Goal: Browse casually: Explore the website without a specific task or goal

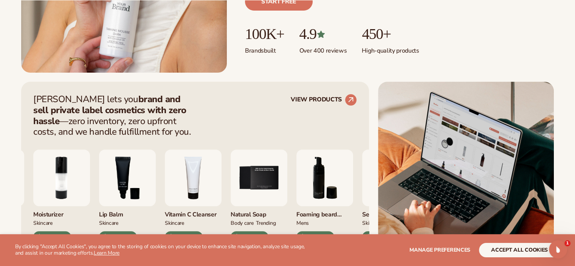
scroll to position [315, 0]
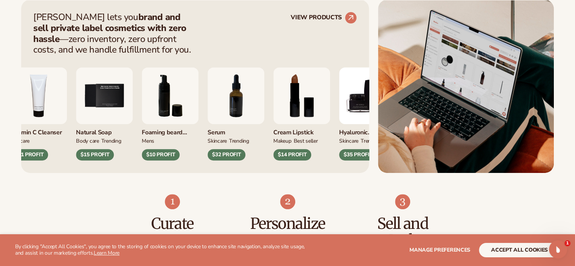
click at [196, 110] on div "Lip Gloss MAKEUP $16 PROFIT Moisturizer SKINCARE $17 PROFIT SKINCARE" at bounding box center [195, 107] width 324 height 105
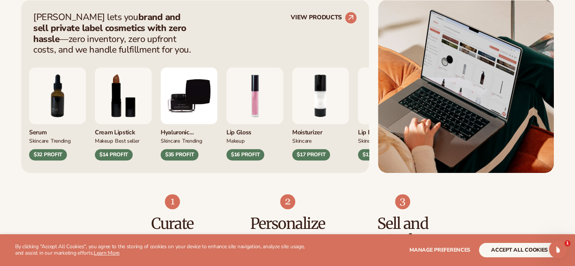
click at [194, 113] on div "Vitamin C Cleanser Skincare $21 PROFIT Natural Soap BODY Care TRENDING mens" at bounding box center [195, 107] width 324 height 105
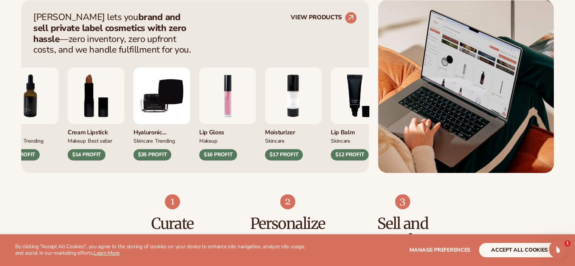
click at [225, 114] on div "Vitamin C Cleanser Skincare $21 PROFIT Natural Soap BODY Care TRENDING mens" at bounding box center [195, 107] width 324 height 105
